Goal: Information Seeking & Learning: Learn about a topic

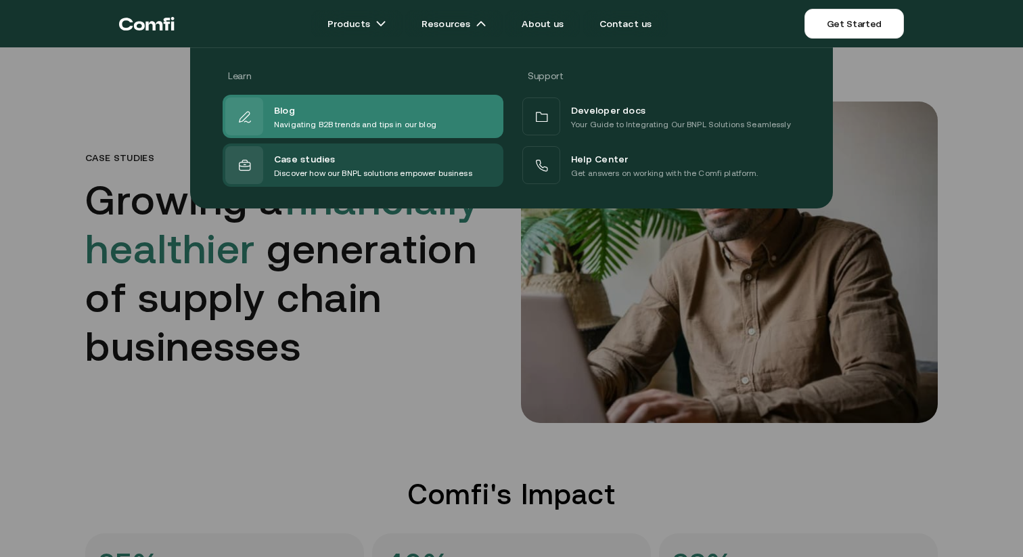
click at [348, 114] on div "Blog" at bounding box center [355, 109] width 162 height 16
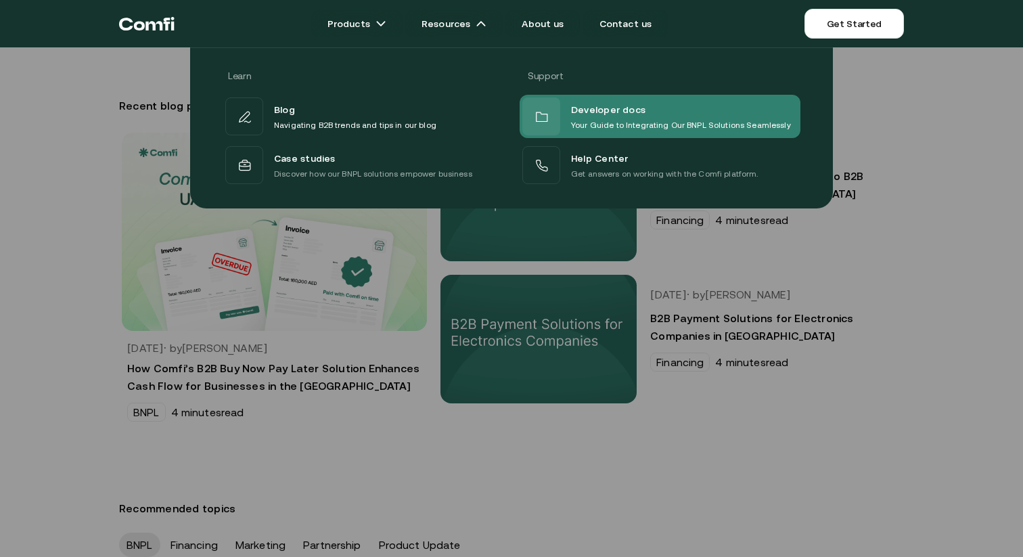
click at [595, 114] on span "Developer docs" at bounding box center [608, 110] width 74 height 18
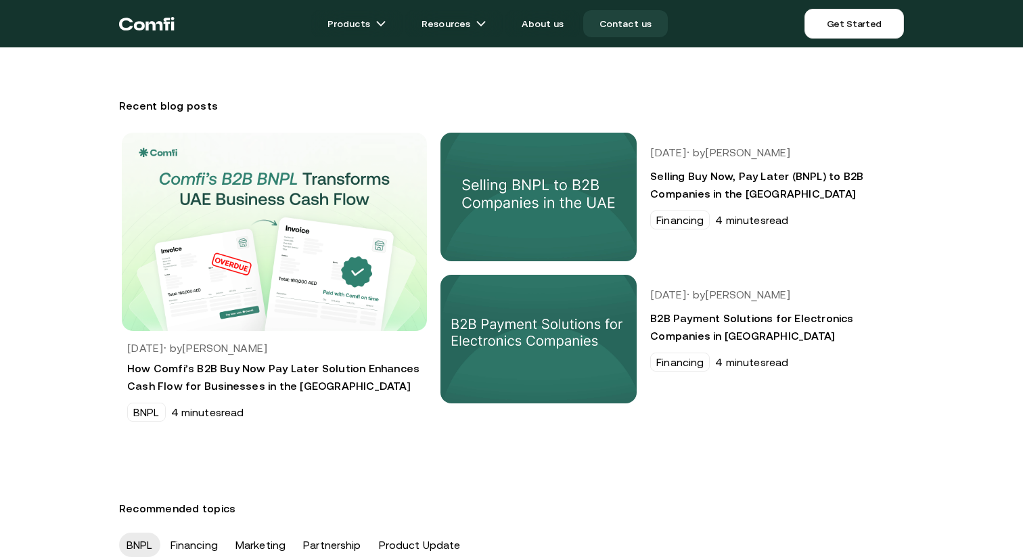
click at [618, 24] on link "Contact us" at bounding box center [625, 23] width 85 height 27
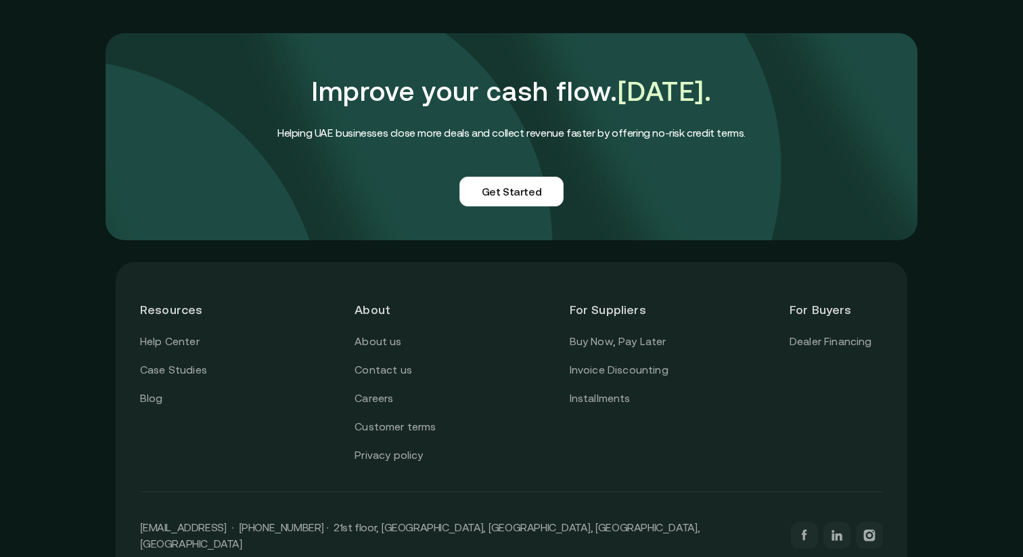
scroll to position [1167, 0]
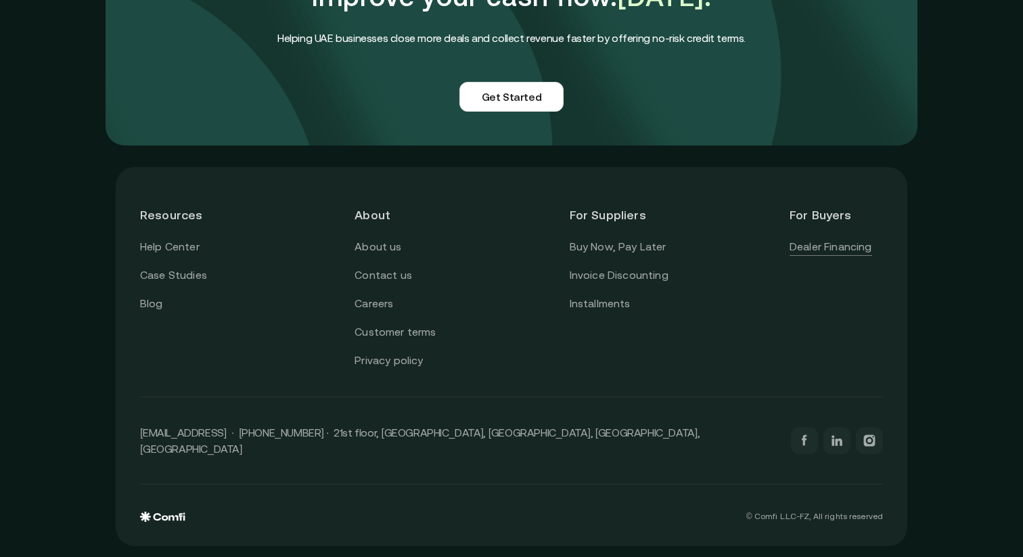
click at [818, 256] on link "Dealer Financing" at bounding box center [831, 247] width 83 height 18
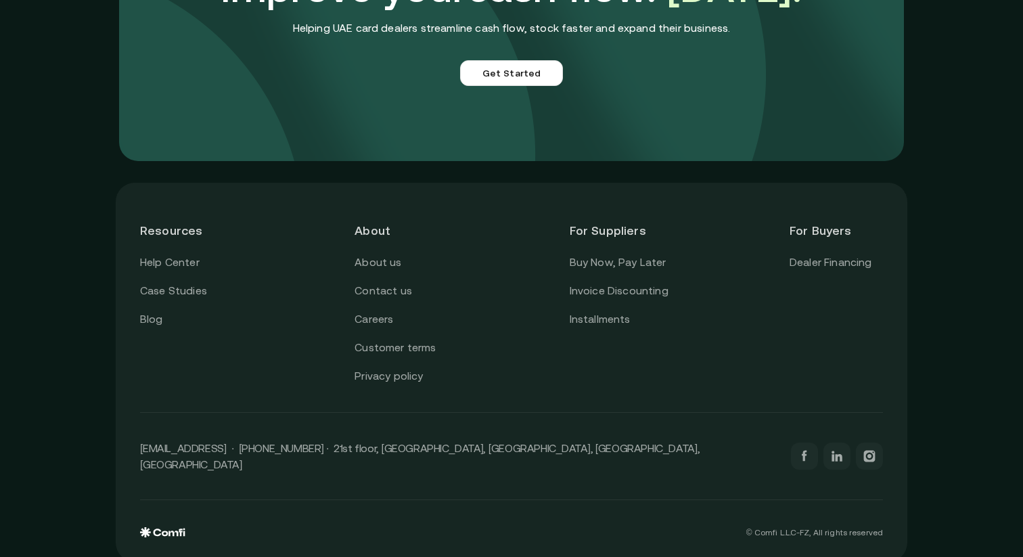
scroll to position [3313, 0]
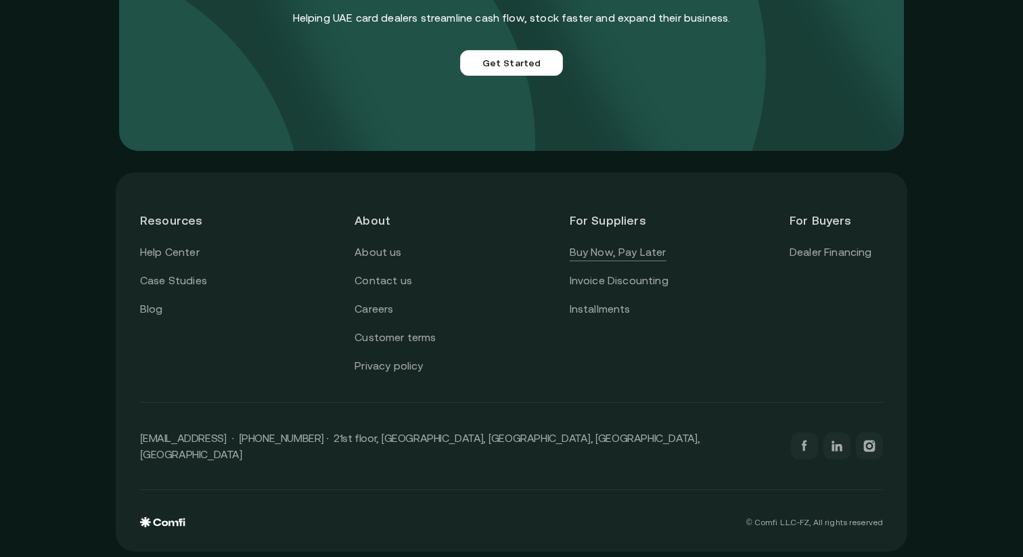
click at [650, 254] on link "Buy Now, Pay Later" at bounding box center [618, 253] width 97 height 18
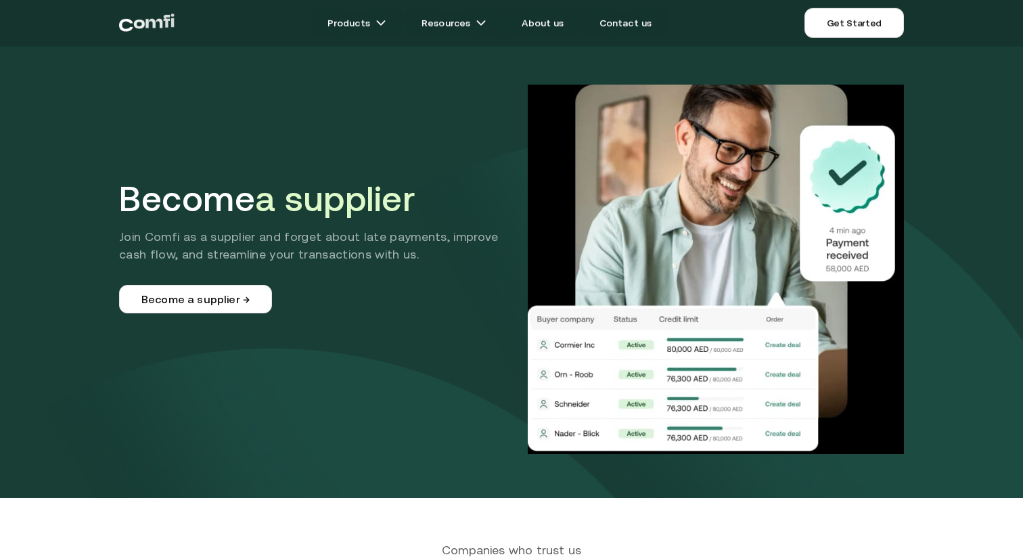
scroll to position [14, 0]
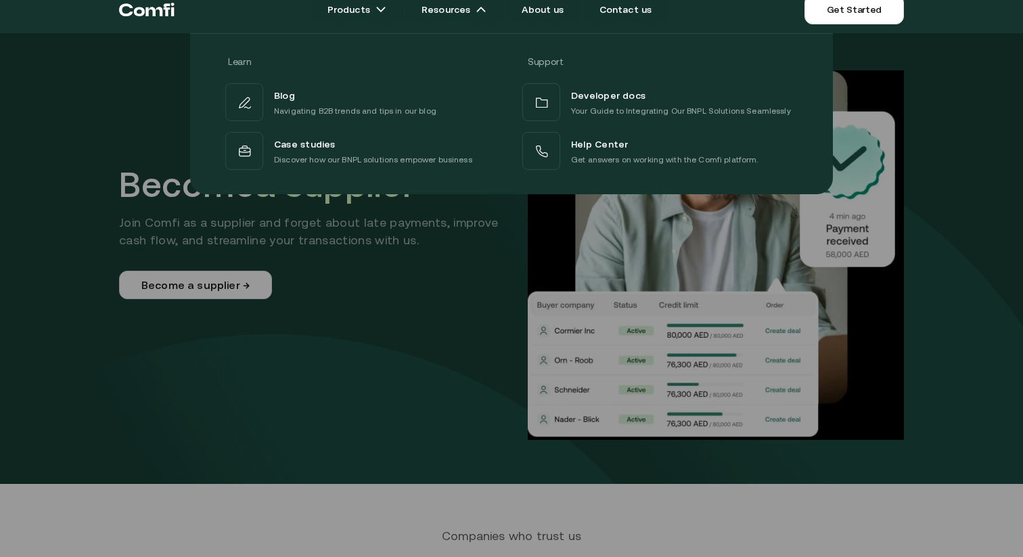
click at [706, 226] on div at bounding box center [511, 311] width 1023 height 557
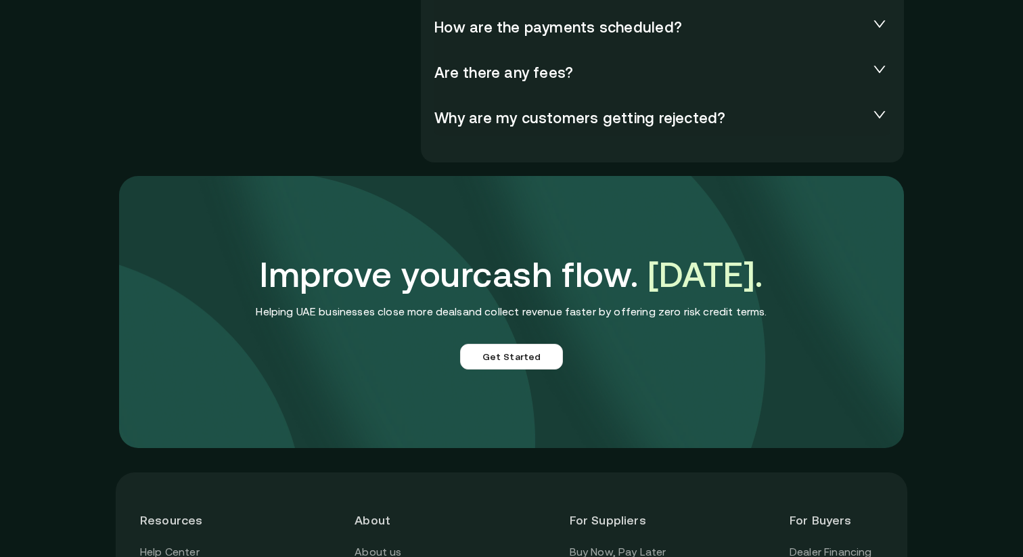
scroll to position [3529, 0]
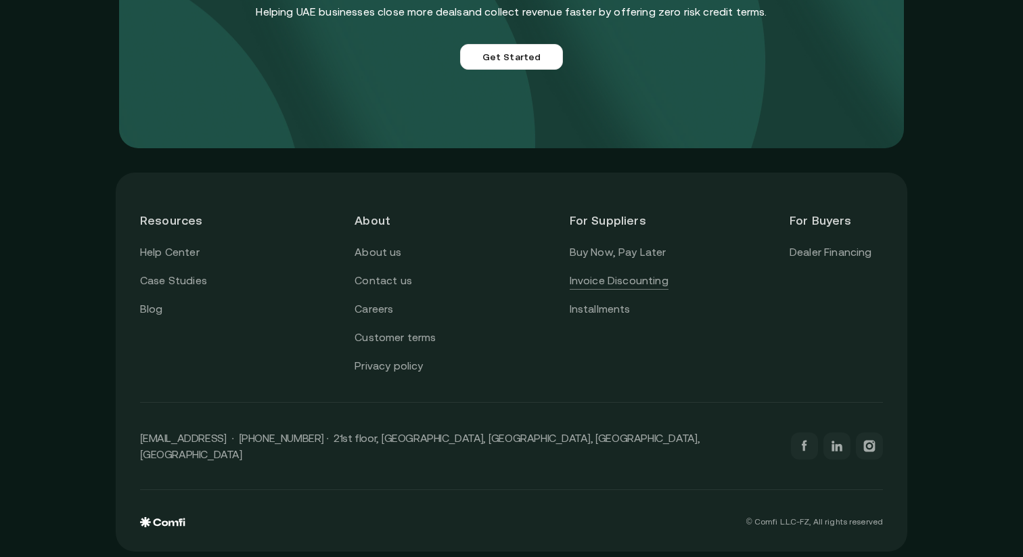
click at [656, 279] on link "Invoice Discounting" at bounding box center [619, 281] width 99 height 18
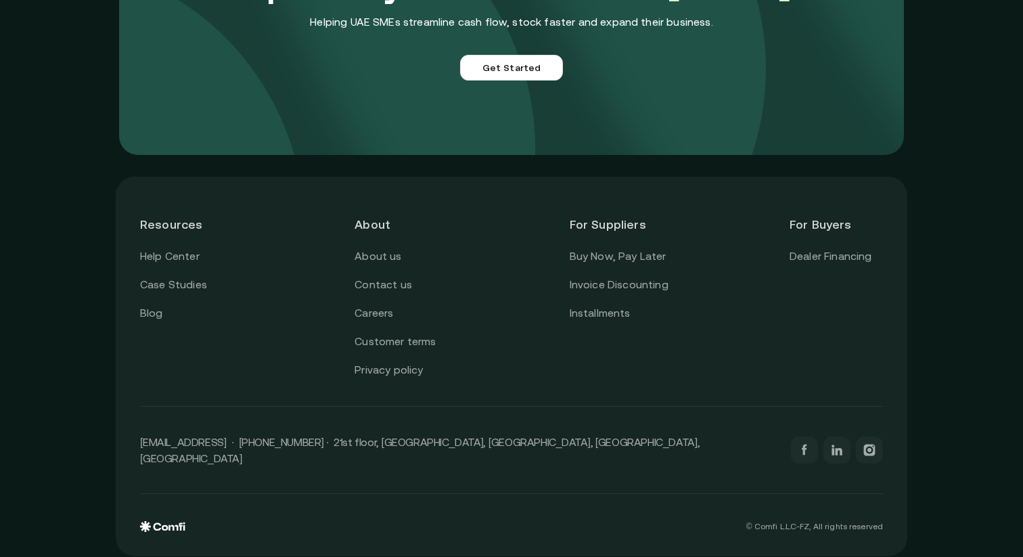
scroll to position [3857, 0]
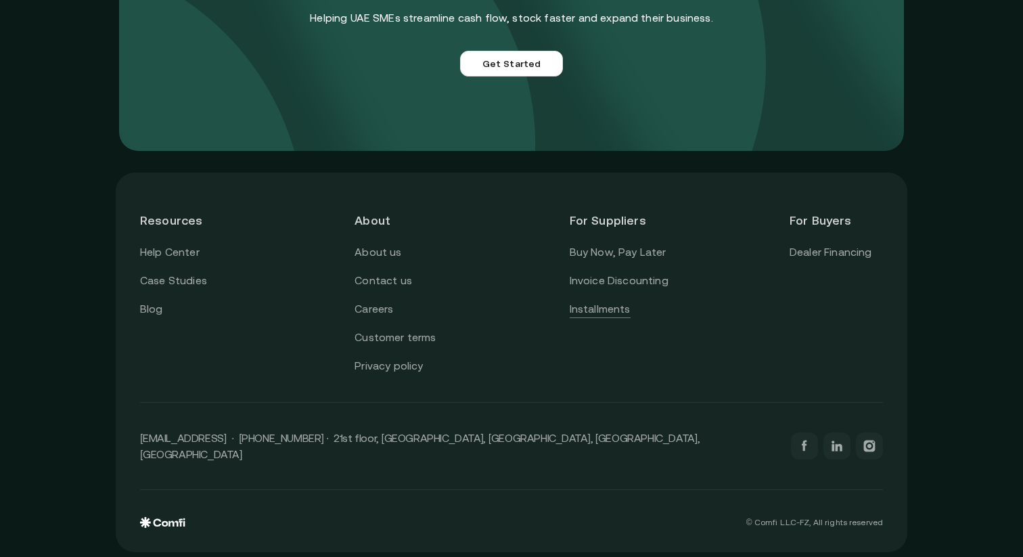
click at [608, 303] on link "Installments" at bounding box center [600, 309] width 61 height 18
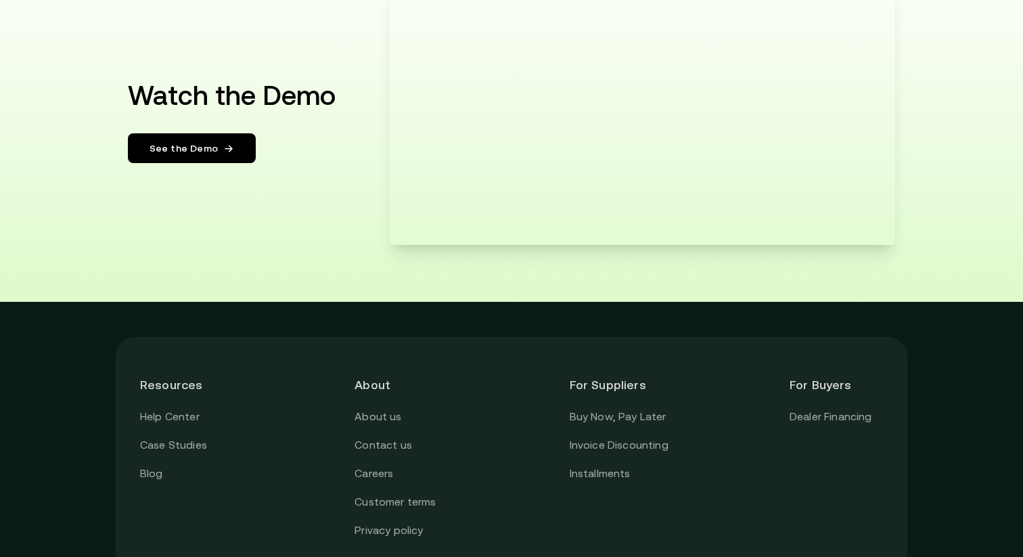
scroll to position [2609, 0]
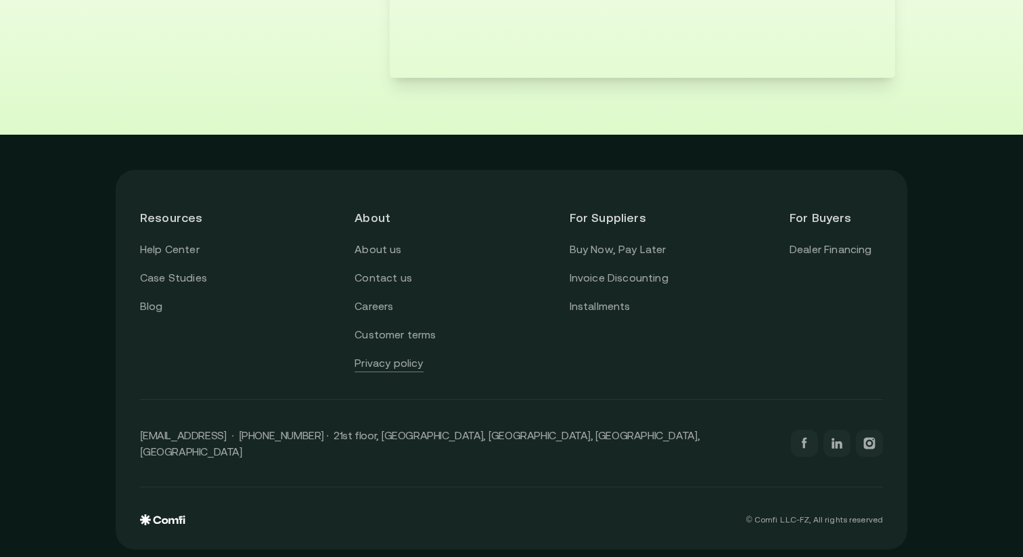
click at [400, 361] on link "Privacy policy" at bounding box center [389, 364] width 68 height 18
click at [403, 338] on link "Customer terms" at bounding box center [395, 335] width 81 height 18
click at [381, 307] on link "Careers" at bounding box center [374, 307] width 39 height 18
click at [386, 271] on link "Contact us" at bounding box center [384, 278] width 58 height 18
click at [383, 248] on link "About us" at bounding box center [378, 250] width 47 height 18
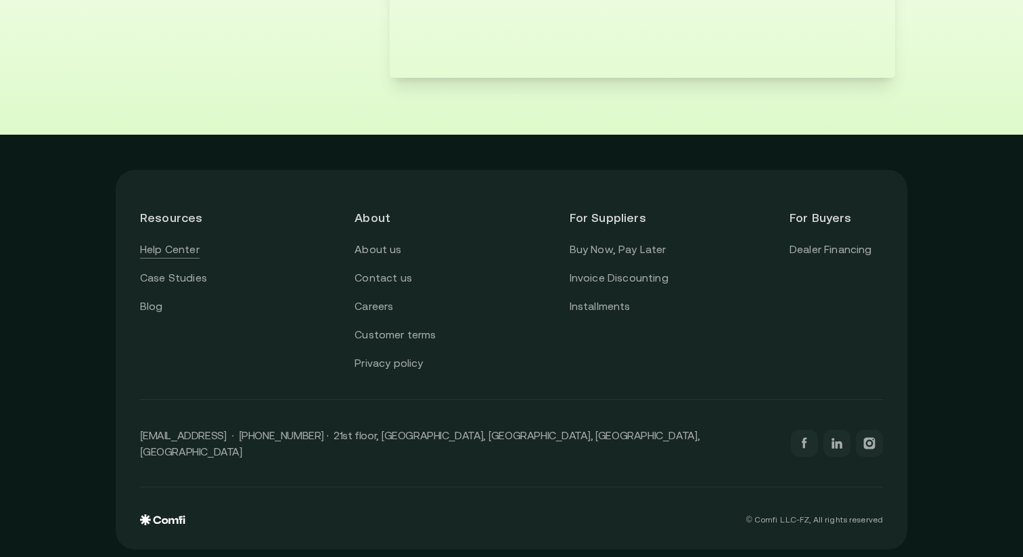
click at [187, 252] on link "Help Center" at bounding box center [170, 250] width 60 height 18
click at [176, 273] on link "Case Studies" at bounding box center [173, 278] width 67 height 18
click at [156, 303] on link "Blog" at bounding box center [151, 307] width 23 height 18
click at [622, 307] on link "Installments" at bounding box center [600, 307] width 61 height 18
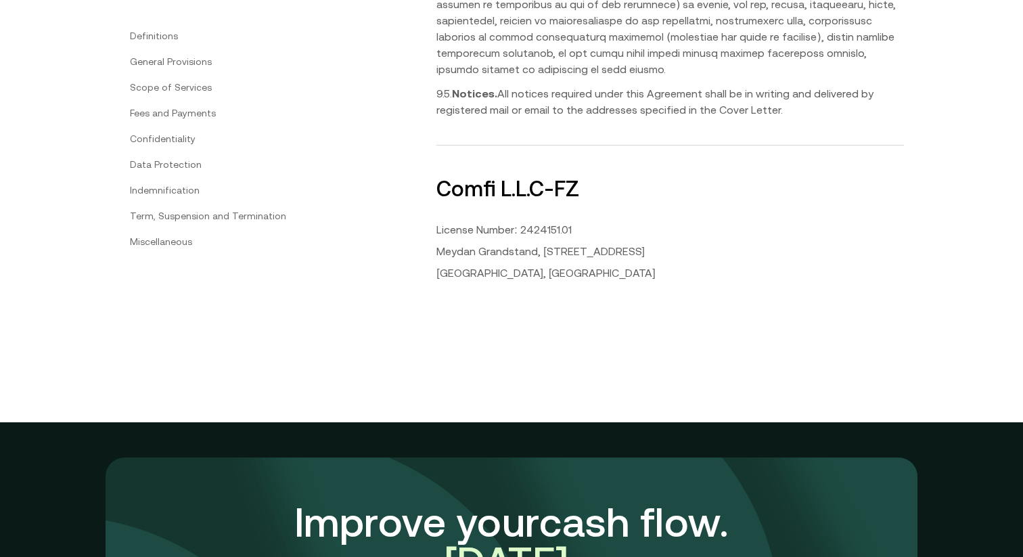
scroll to position [6958, 0]
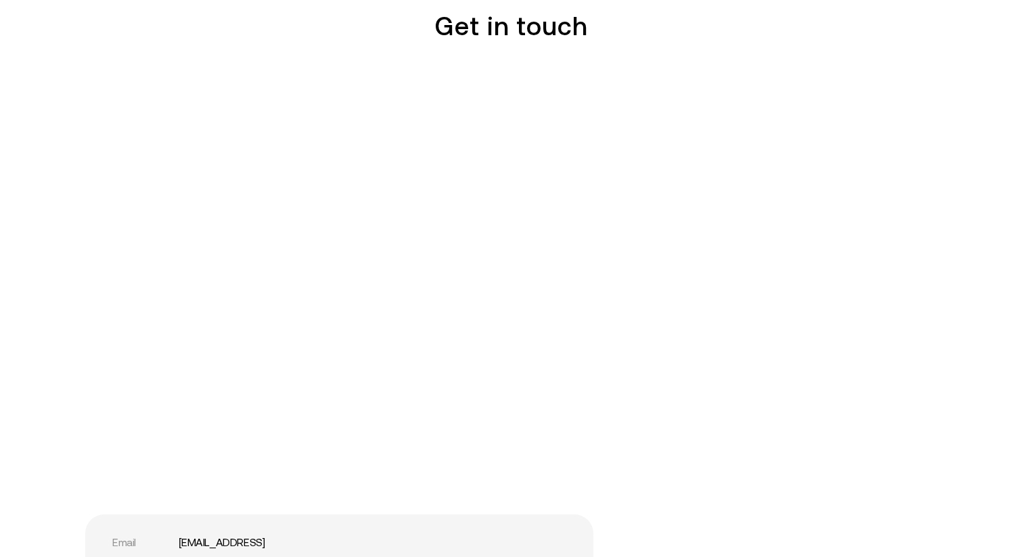
scroll to position [2595, 0]
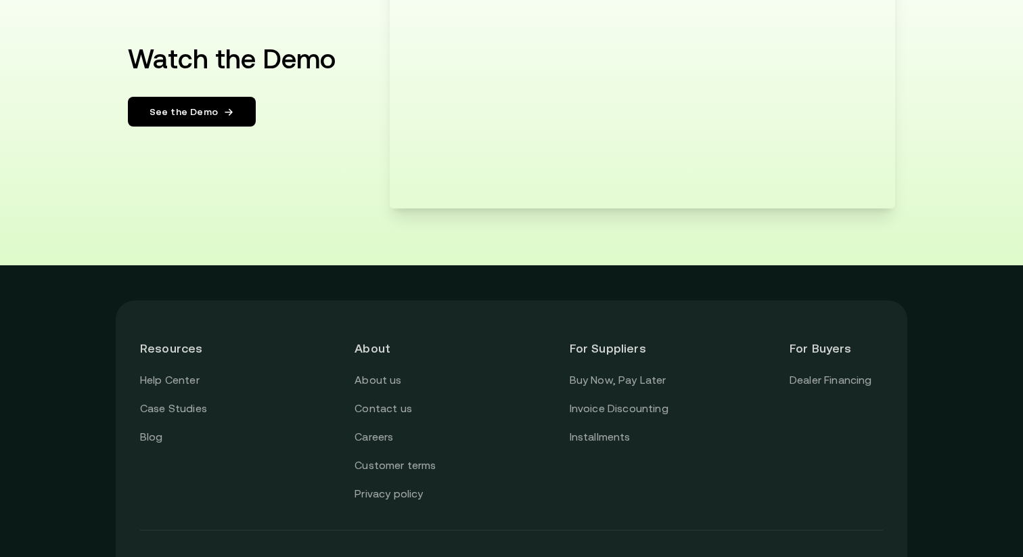
scroll to position [2609, 0]
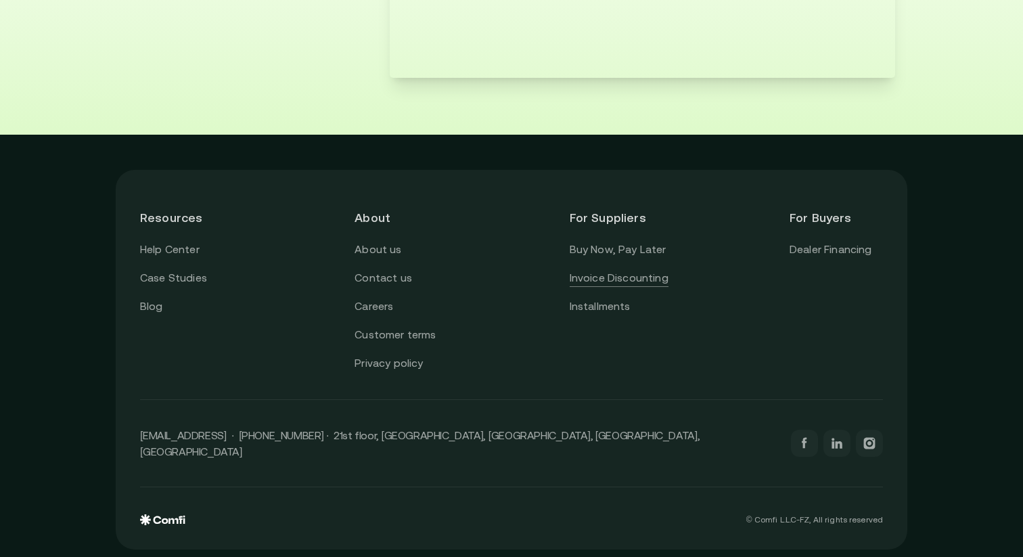
click at [626, 277] on link "Invoice Discounting" at bounding box center [619, 278] width 99 height 18
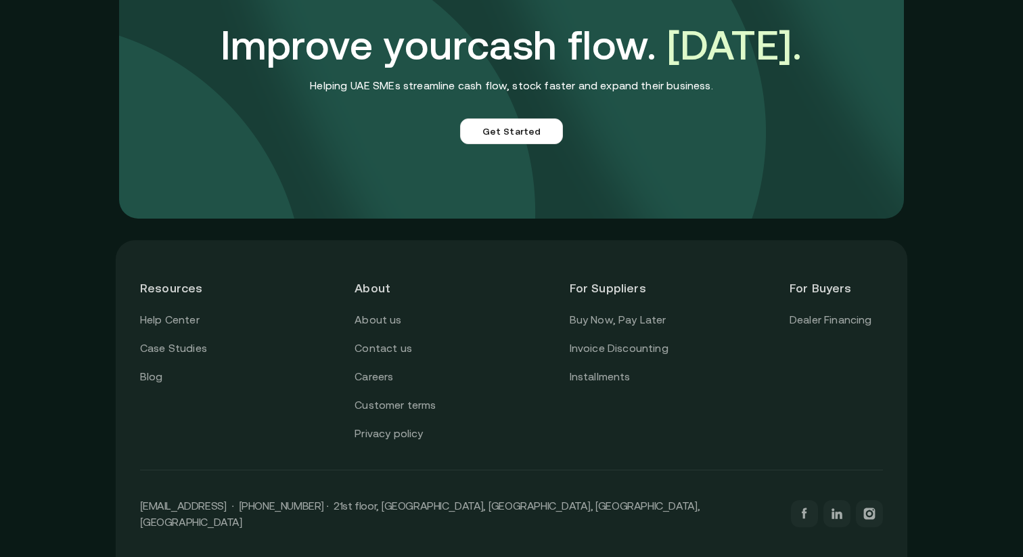
scroll to position [3857, 0]
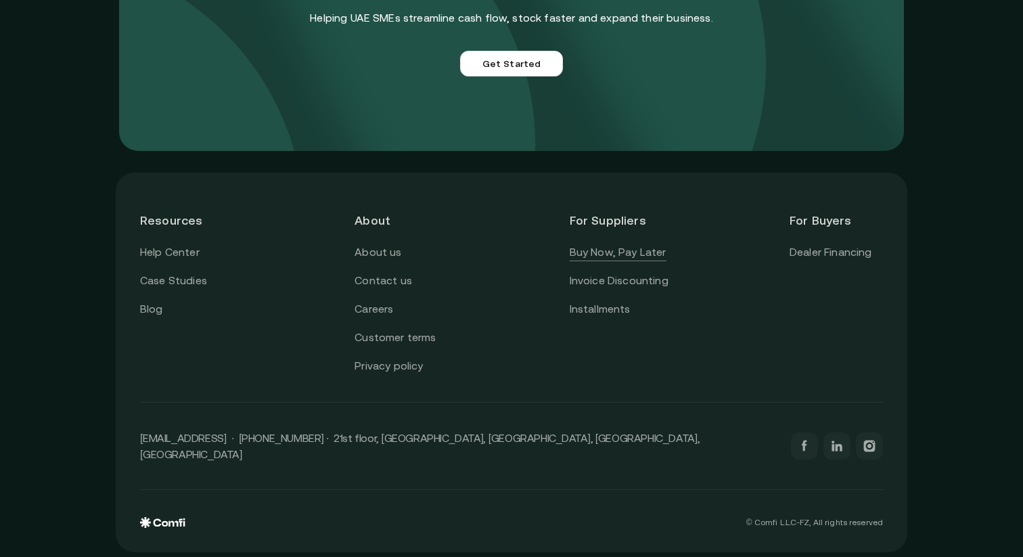
click at [620, 248] on link "Buy Now, Pay Later" at bounding box center [618, 253] width 97 height 18
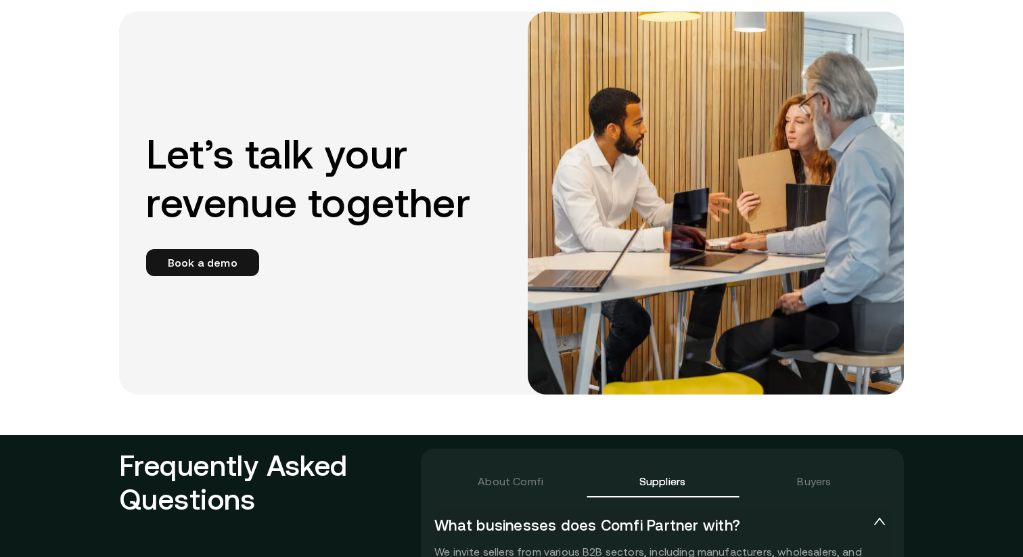
scroll to position [2559, 0]
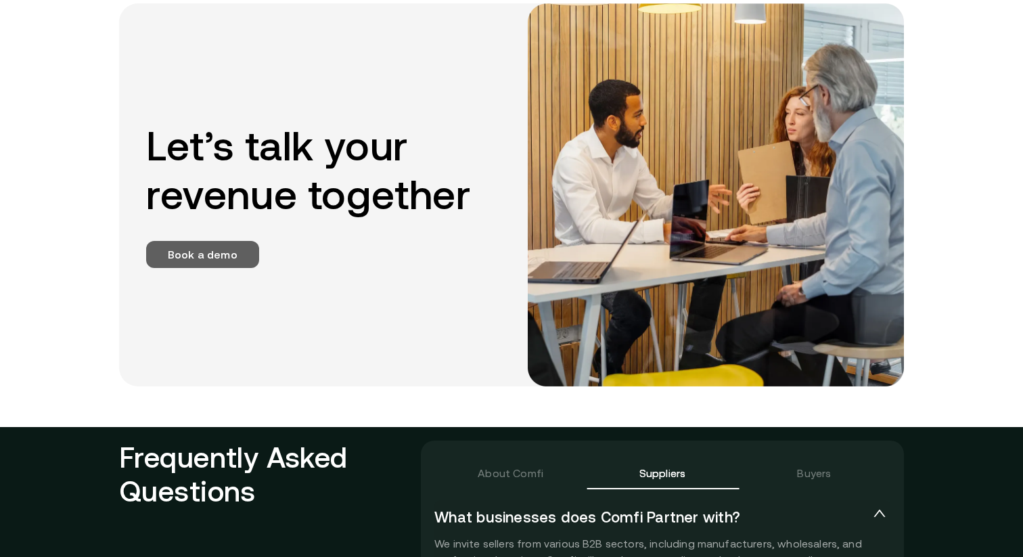
click at [238, 257] on link "Book a demo" at bounding box center [202, 254] width 113 height 27
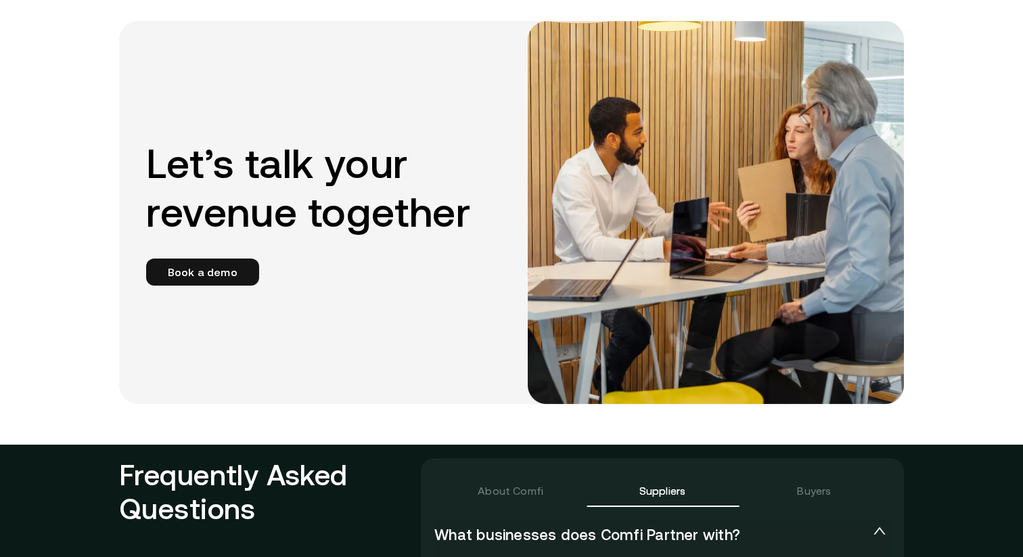
scroll to position [2559, 0]
